Goal: Task Accomplishment & Management: Use online tool/utility

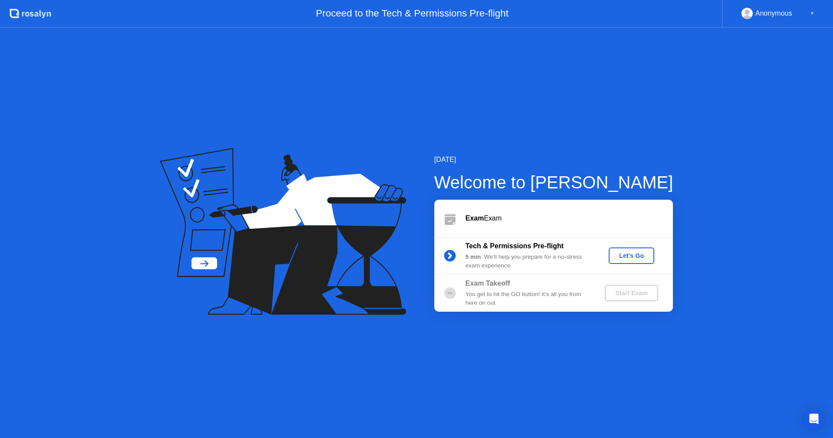
click at [620, 259] on div "Let's Go" at bounding box center [631, 255] width 39 height 7
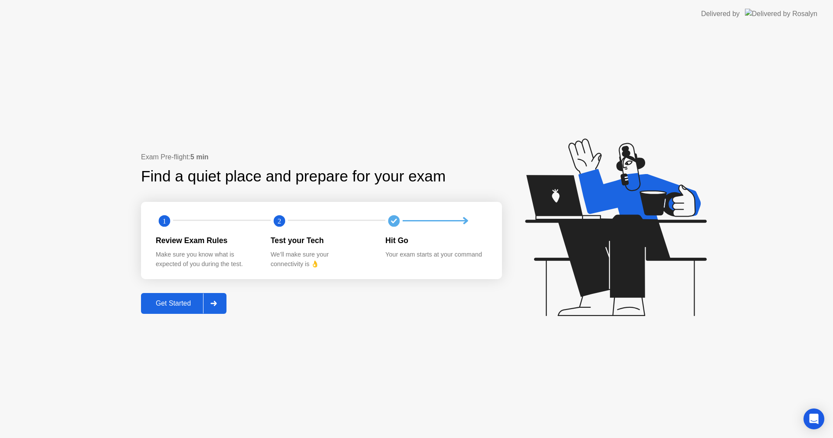
click at [175, 310] on button "Get Started" at bounding box center [184, 303] width 86 height 21
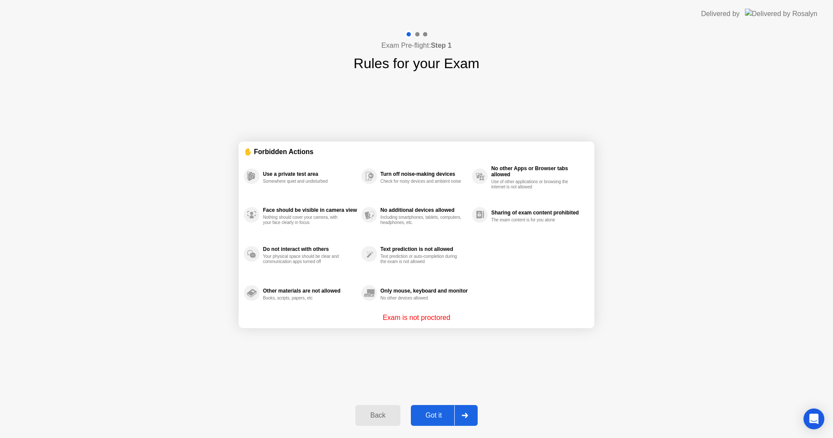
click at [434, 412] on div "Got it" at bounding box center [434, 415] width 41 height 8
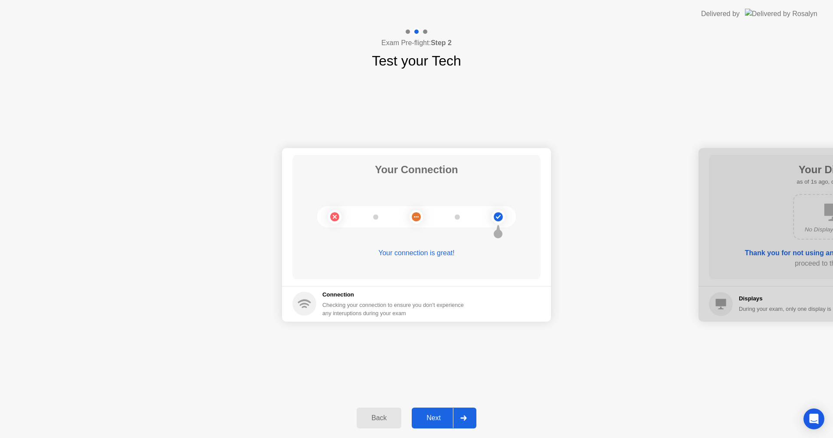
click at [433, 415] on div "Next" at bounding box center [434, 418] width 39 height 8
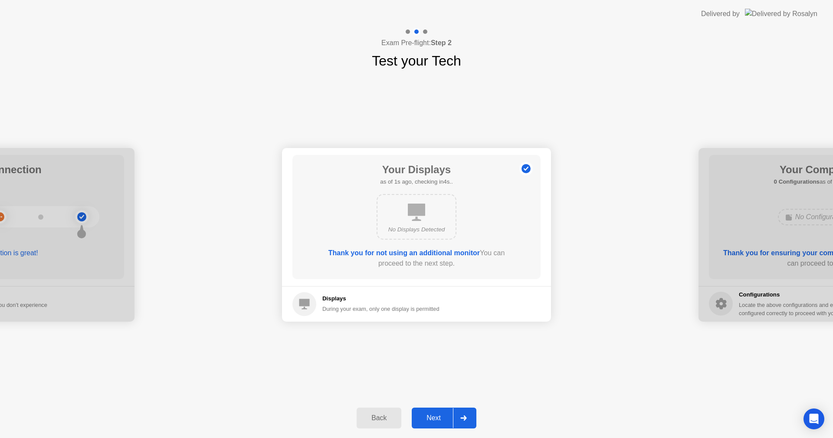
click at [433, 415] on div "Next" at bounding box center [434, 418] width 39 height 8
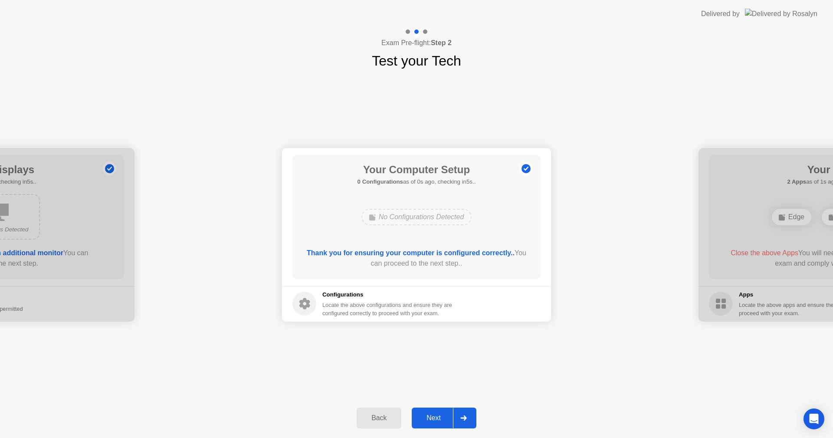
click at [433, 415] on div "Next" at bounding box center [434, 418] width 39 height 8
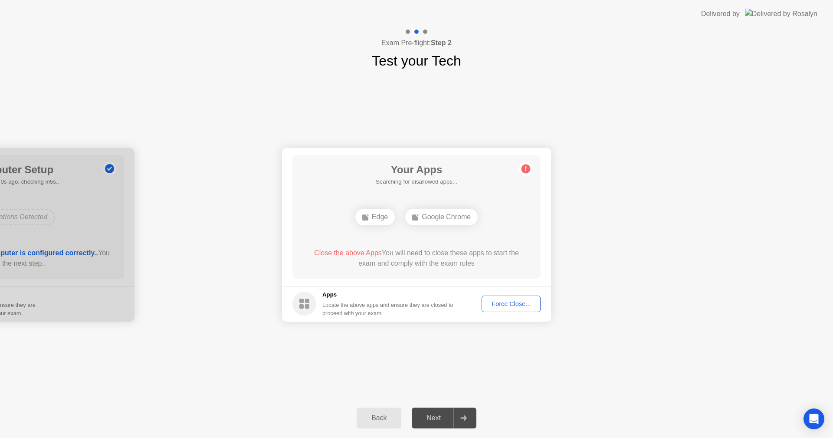
click at [495, 307] on div "Force Close..." at bounding box center [511, 303] width 53 height 7
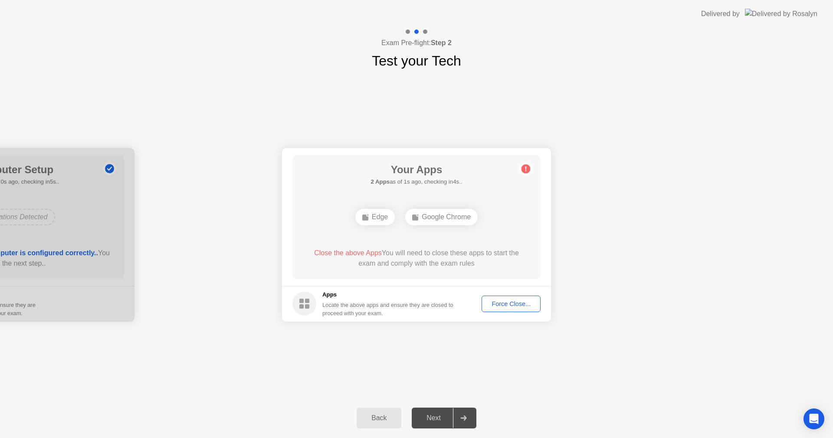
click at [502, 305] on div "Force Close..." at bounding box center [511, 303] width 53 height 7
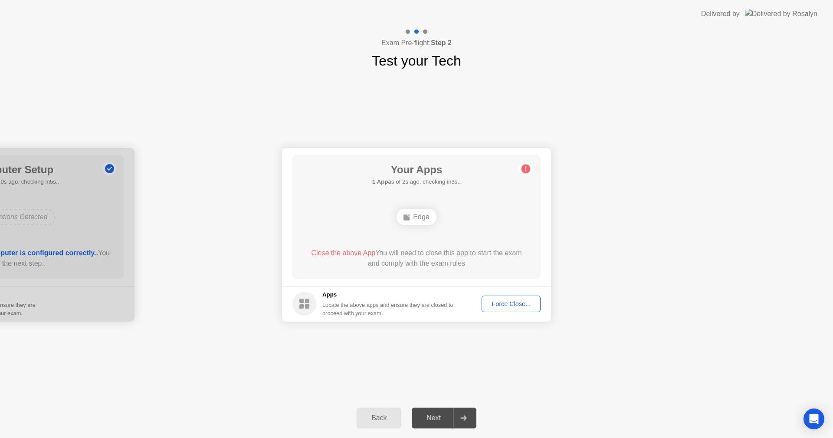
click at [510, 304] on div "Force Close..." at bounding box center [511, 303] width 53 height 7
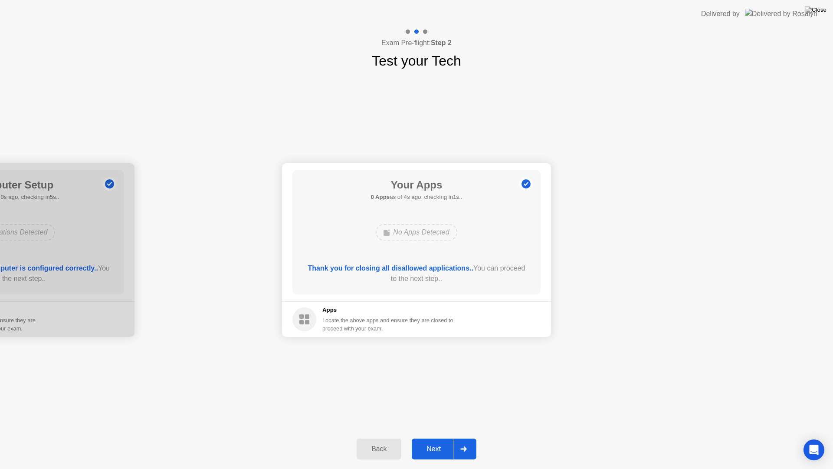
click at [445, 438] on div "Next" at bounding box center [434, 449] width 39 height 8
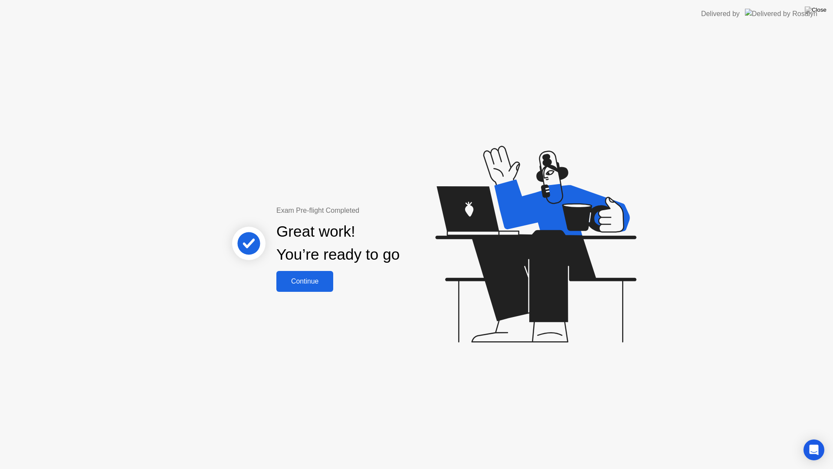
click at [313, 283] on div "Continue" at bounding box center [305, 281] width 52 height 8
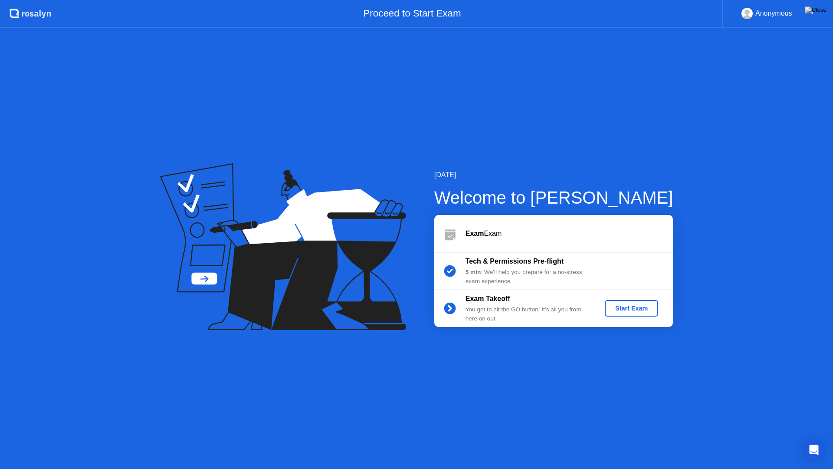
click at [635, 306] on div "Start Exam" at bounding box center [632, 308] width 46 height 7
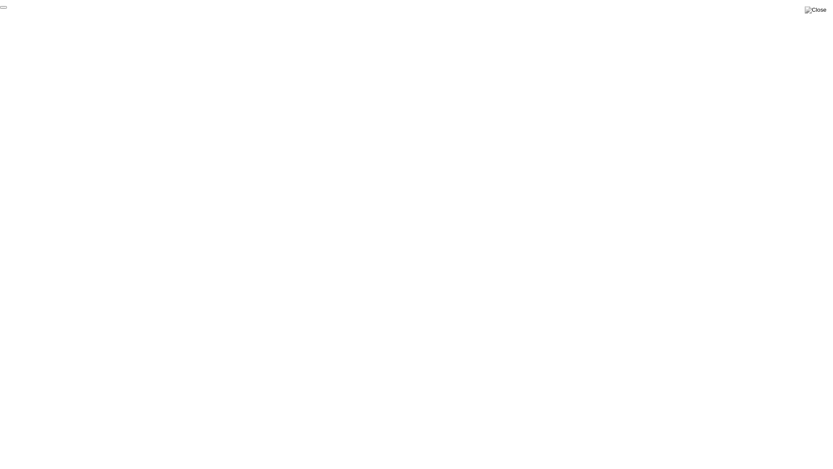
click div "End Proctoring Session"
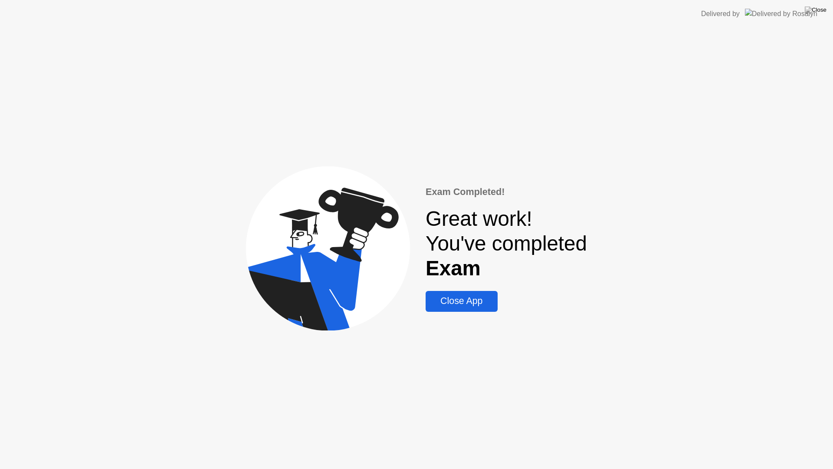
click at [473, 306] on div "Close App" at bounding box center [461, 301] width 66 height 11
